Goal: Check status: Check status

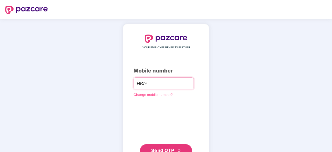
type input "**********"
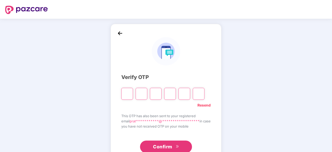
type input "*"
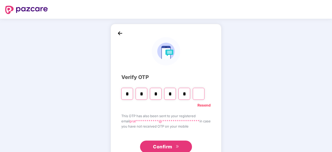
type input "*"
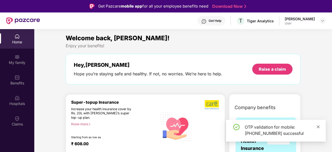
click at [317, 126] on icon "close" at bounding box center [318, 127] width 4 height 4
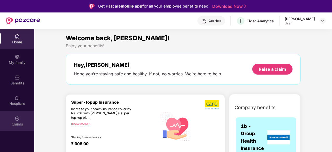
click at [12, 124] on div "Claims" at bounding box center [17, 123] width 34 height 5
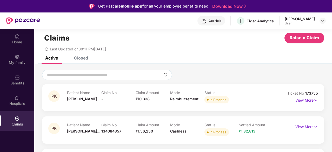
scroll to position [29, 0]
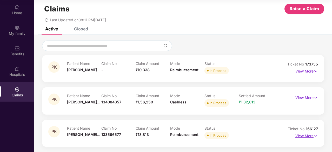
click at [301, 135] on p "View More" at bounding box center [306, 135] width 23 height 7
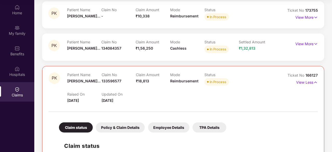
scroll to position [0, 0]
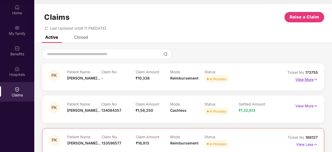
click at [309, 80] on p "View More" at bounding box center [306, 78] width 23 height 7
